Goal: Information Seeking & Learning: Learn about a topic

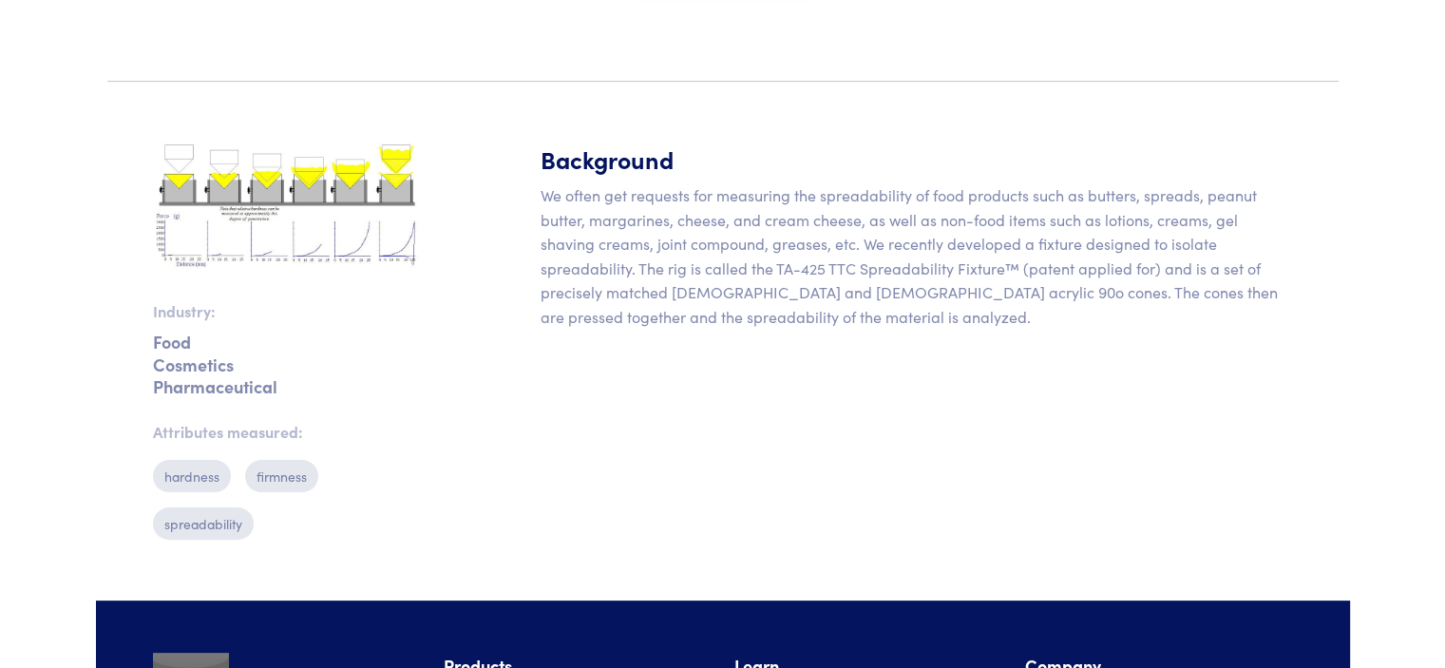
scroll to position [395, 0]
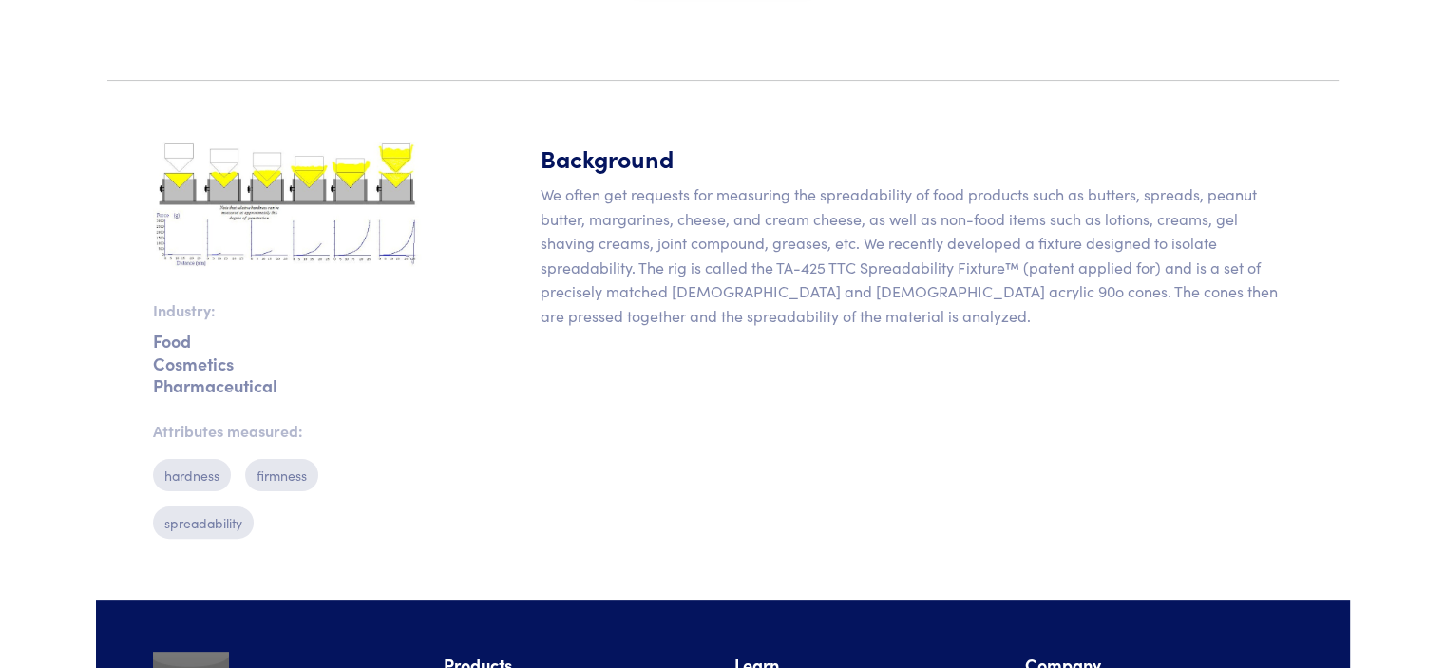
click at [173, 178] on img at bounding box center [287, 205] width 268 height 126
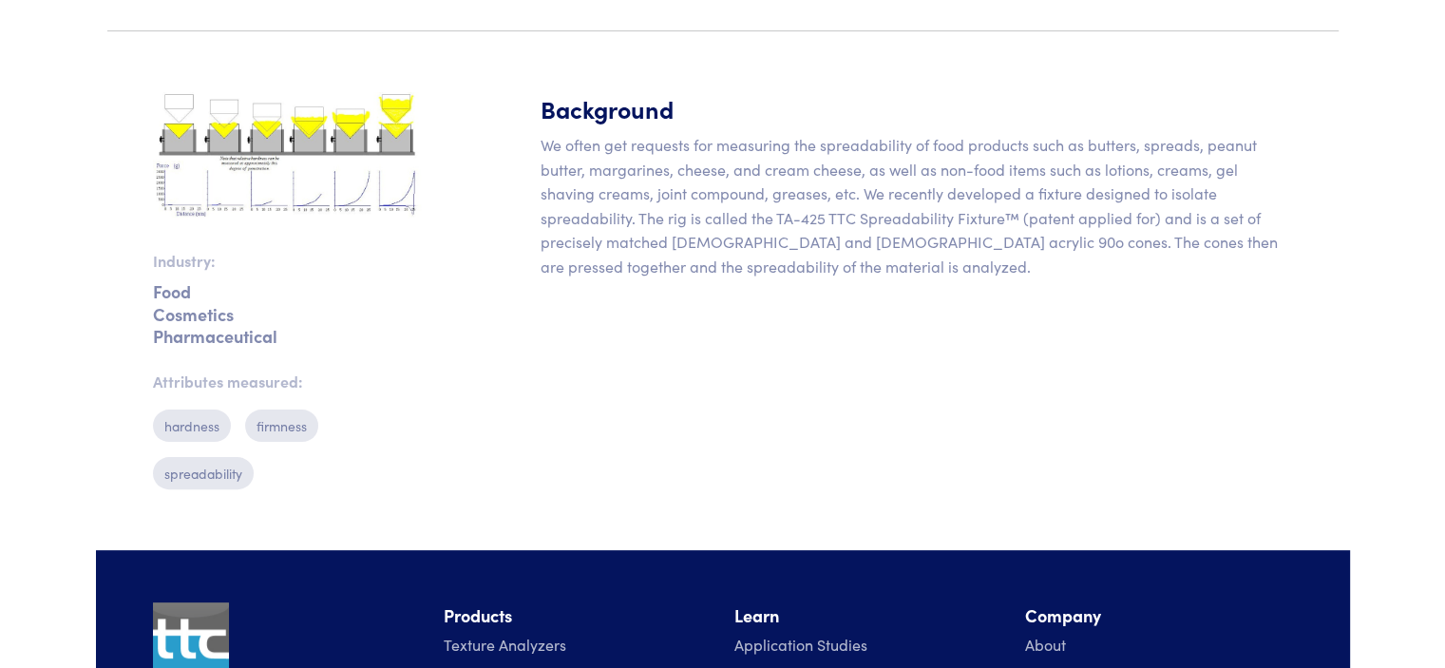
scroll to position [407, 0]
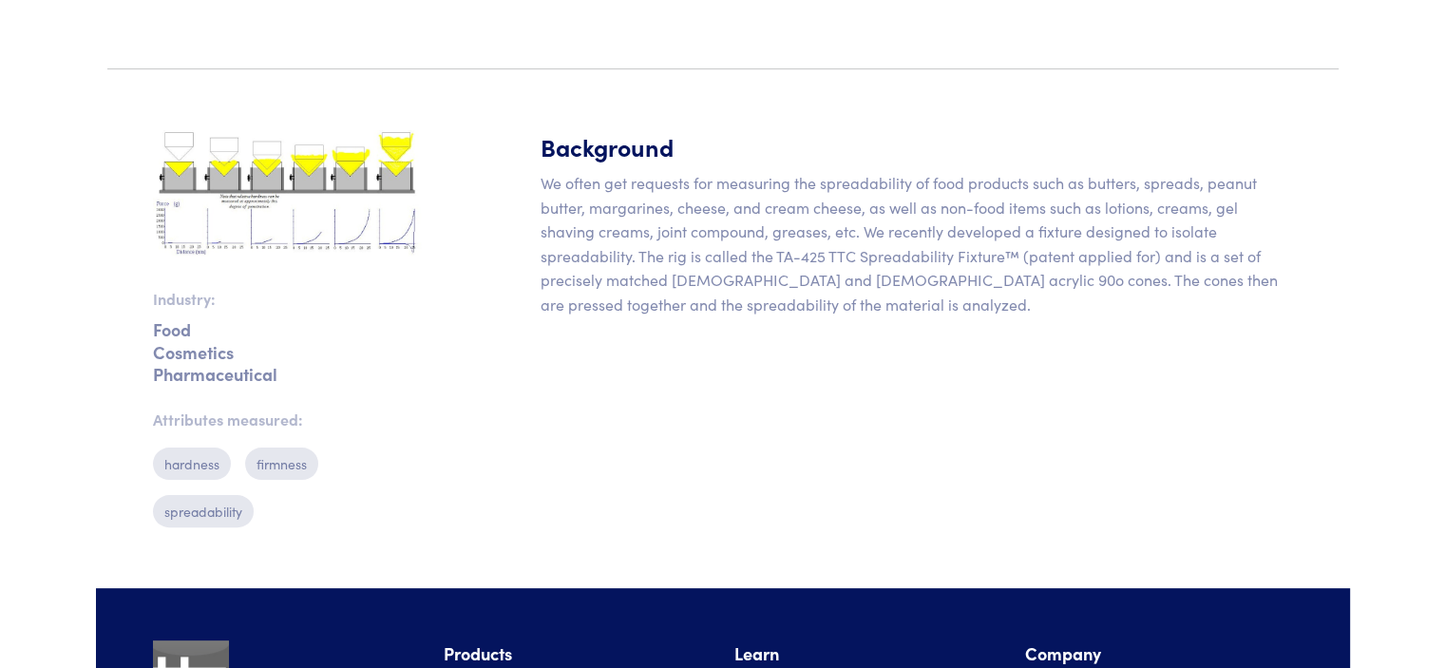
click at [273, 169] on img at bounding box center [287, 193] width 268 height 126
click at [319, 271] on div "Industry: Food Cosmetics Pharmaceutical Attributes measured: hardness firmness …" at bounding box center [287, 336] width 291 height 412
click at [314, 243] on img at bounding box center [287, 193] width 268 height 126
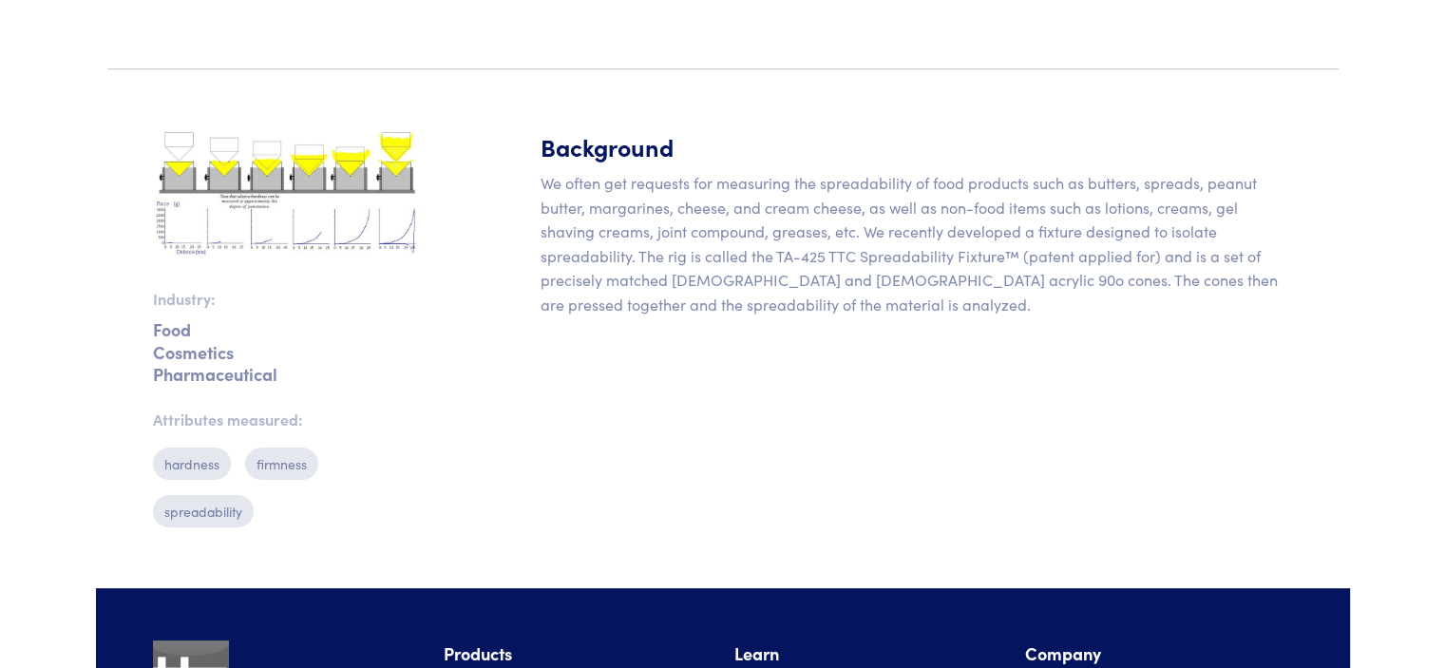
click at [314, 243] on img at bounding box center [287, 193] width 268 height 126
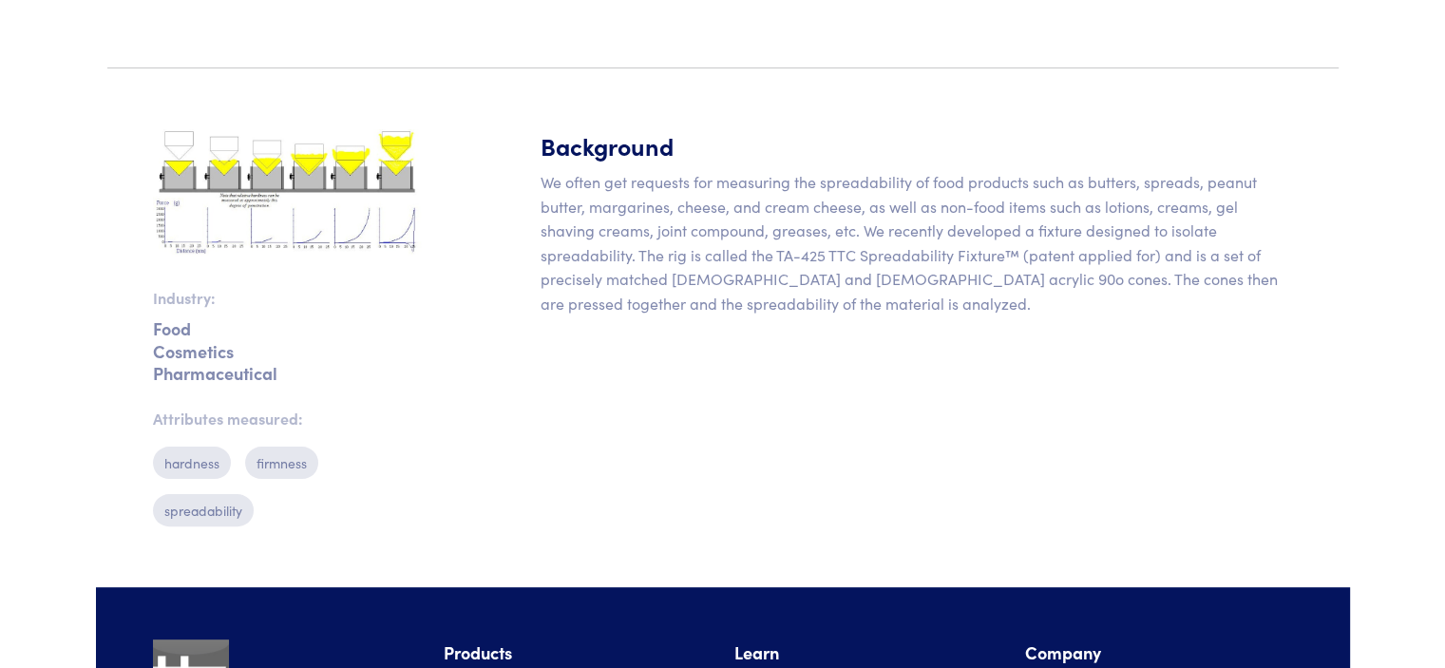
click at [462, 368] on section "Industry: Food Cosmetics Pharmaceutical Attributes measured: hardness firmness …" at bounding box center [723, 336] width 1254 height 504
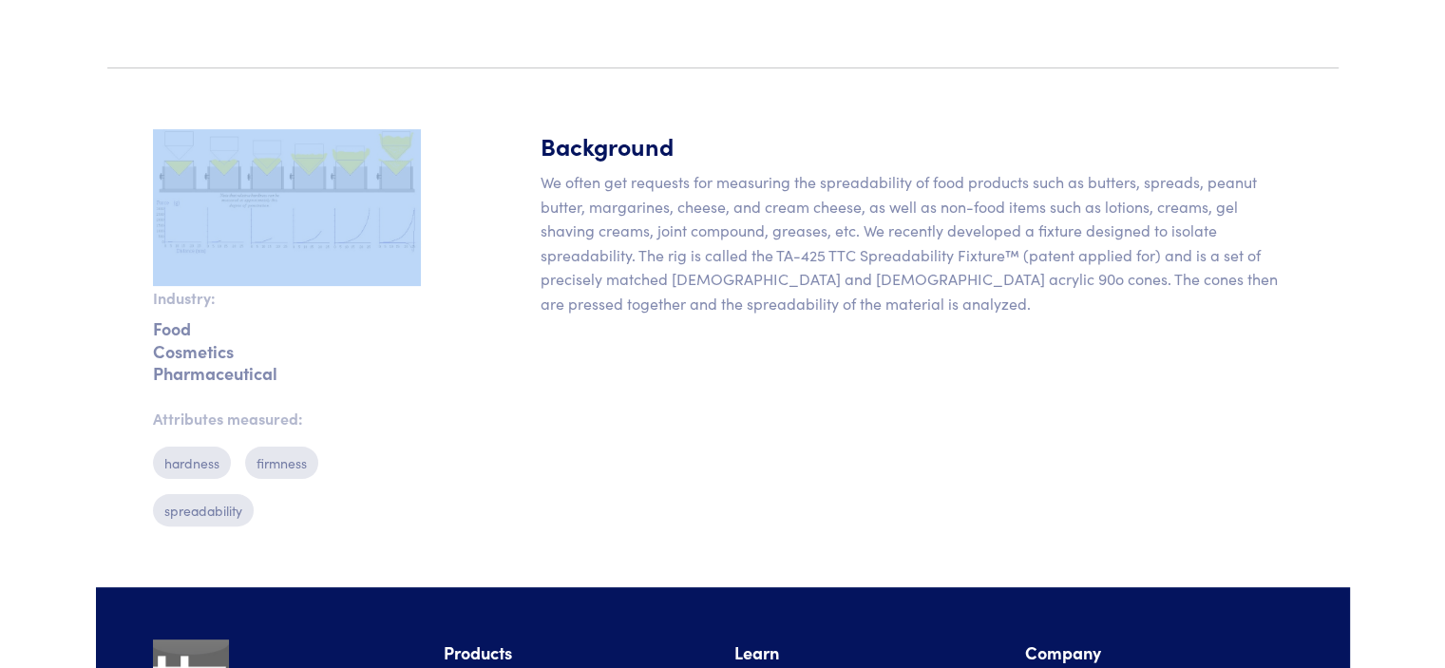
drag, startPoint x: 161, startPoint y: 123, endPoint x: 402, endPoint y: 206, distance: 255.4
click at [402, 206] on section "Industry: Food Cosmetics Pharmaceutical Attributes measured: hardness firmness …" at bounding box center [723, 336] width 1254 height 504
click at [373, 203] on img at bounding box center [287, 192] width 268 height 126
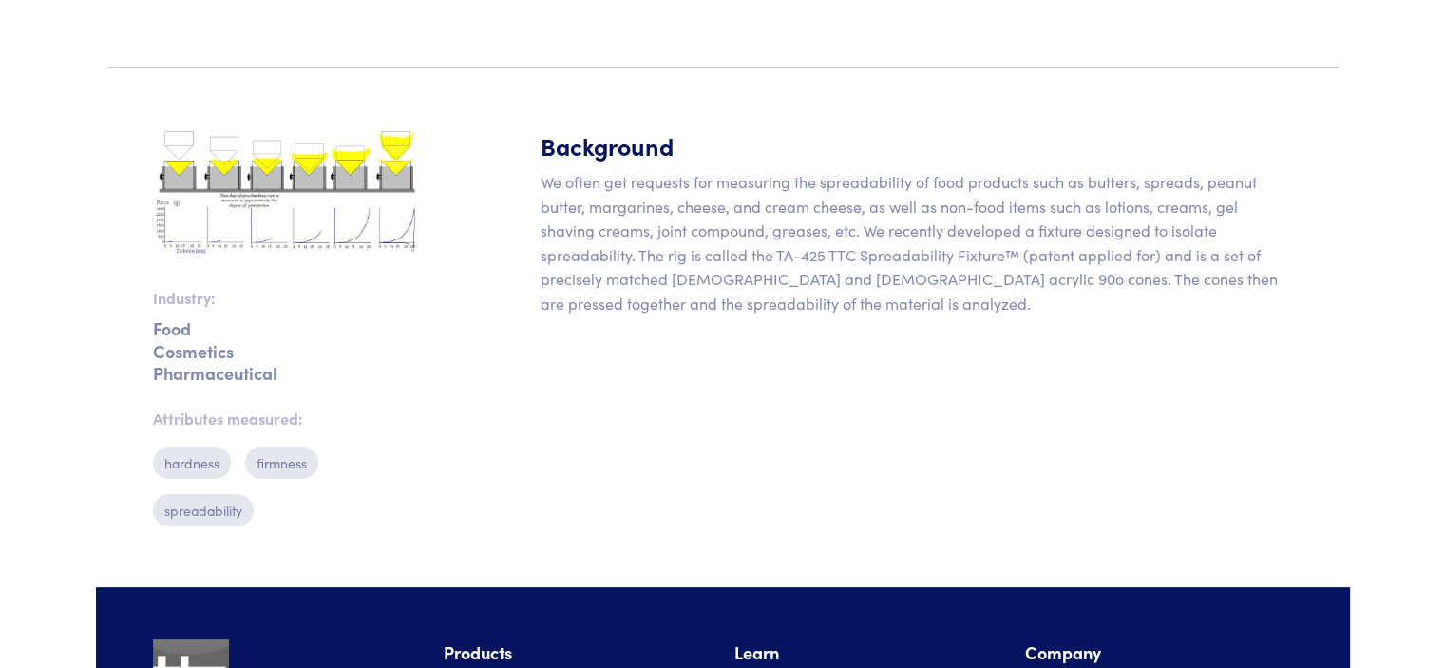
click at [475, 413] on section "Industry: Food Cosmetics Pharmaceutical Attributes measured: hardness firmness …" at bounding box center [723, 336] width 1254 height 504
click at [372, 235] on img at bounding box center [287, 192] width 268 height 126
